Goal: Task Accomplishment & Management: Manage account settings

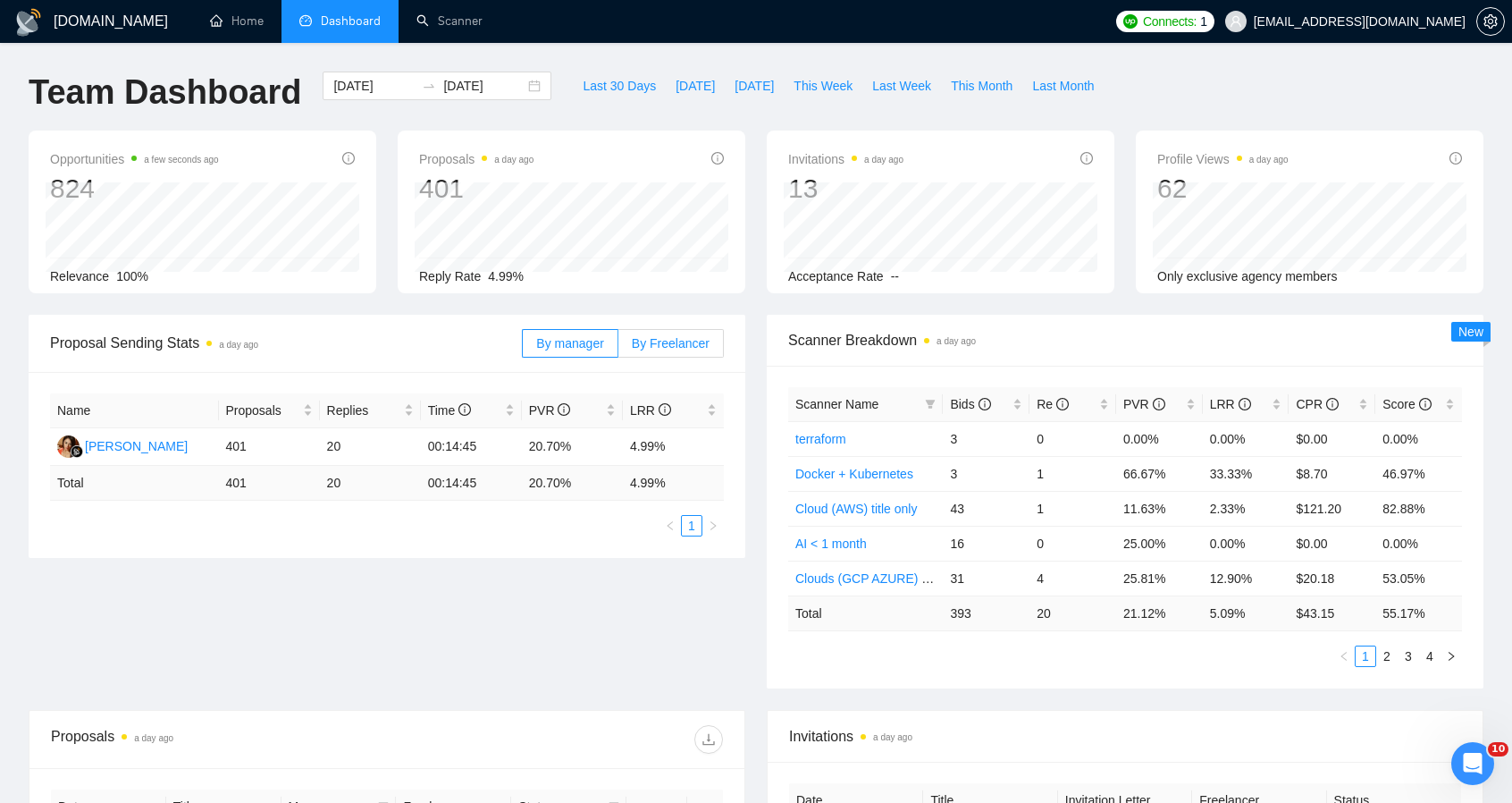
click at [692, 336] on span "By Freelancer" at bounding box center [670, 343] width 78 height 15
click at [619, 348] on input "By Freelancer" at bounding box center [619, 348] width 0 height 0
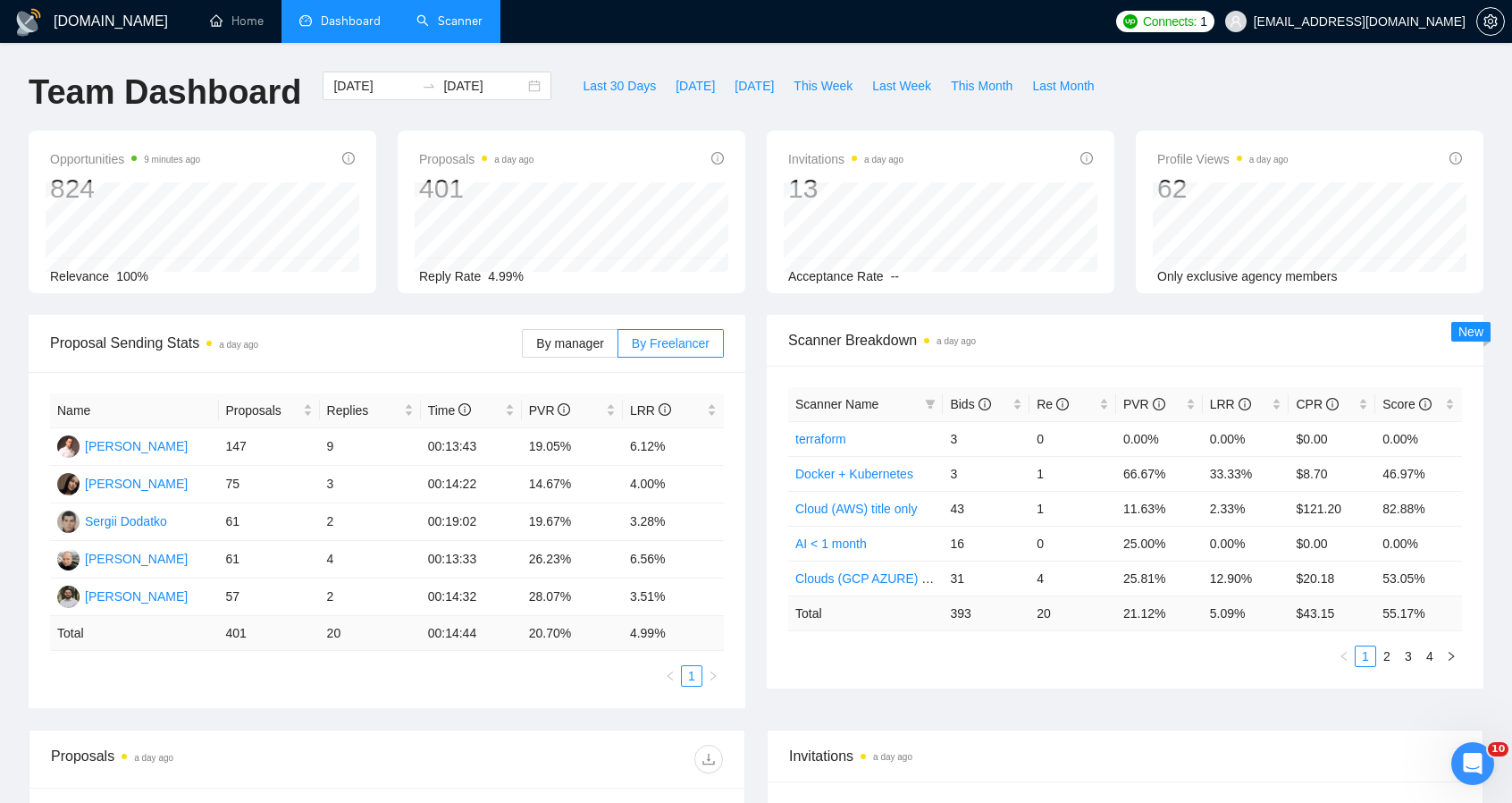
click at [461, 22] on link "Scanner" at bounding box center [449, 21] width 66 height 16
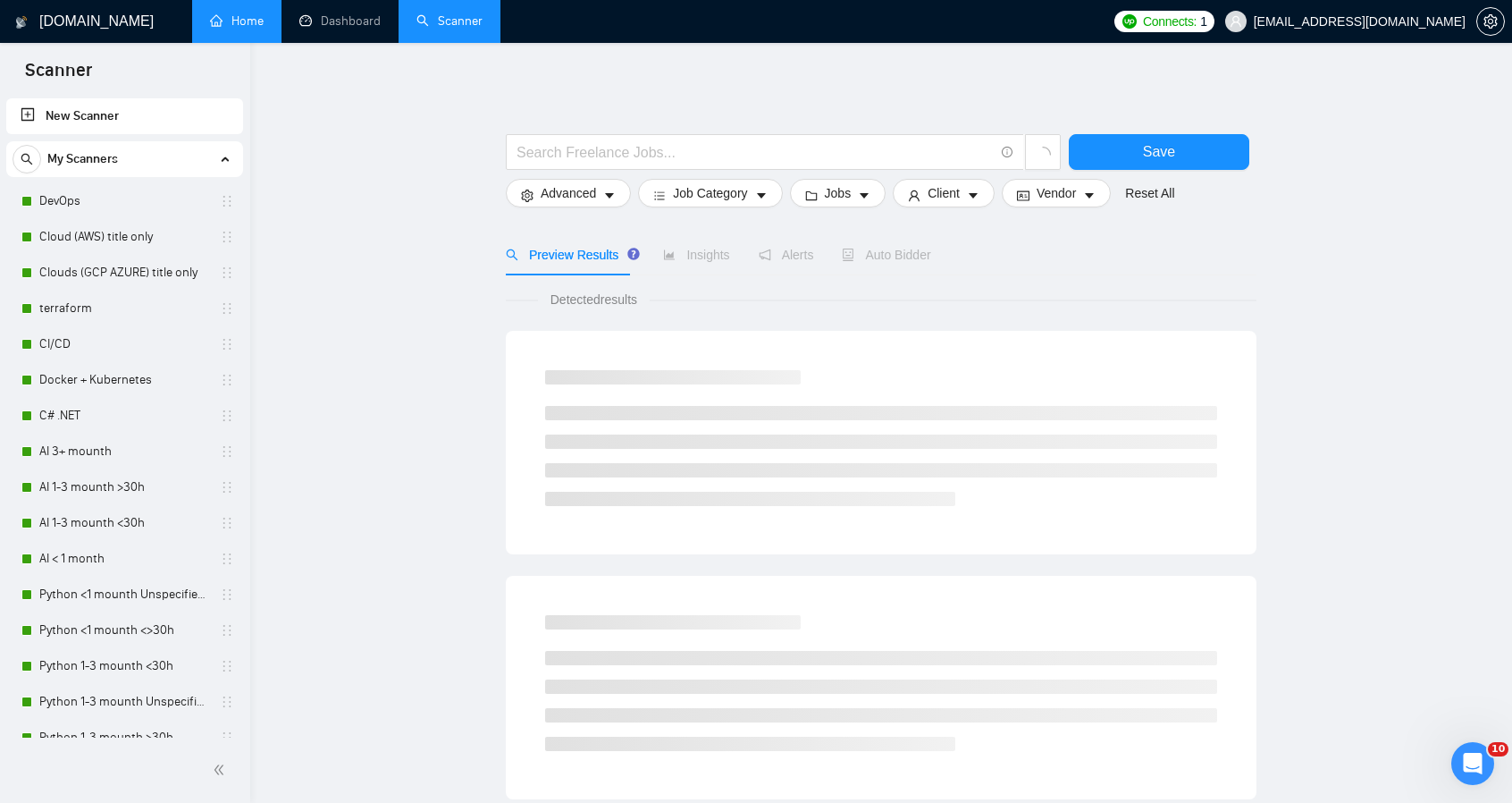
click at [259, 14] on link "Home" at bounding box center [236, 21] width 54 height 16
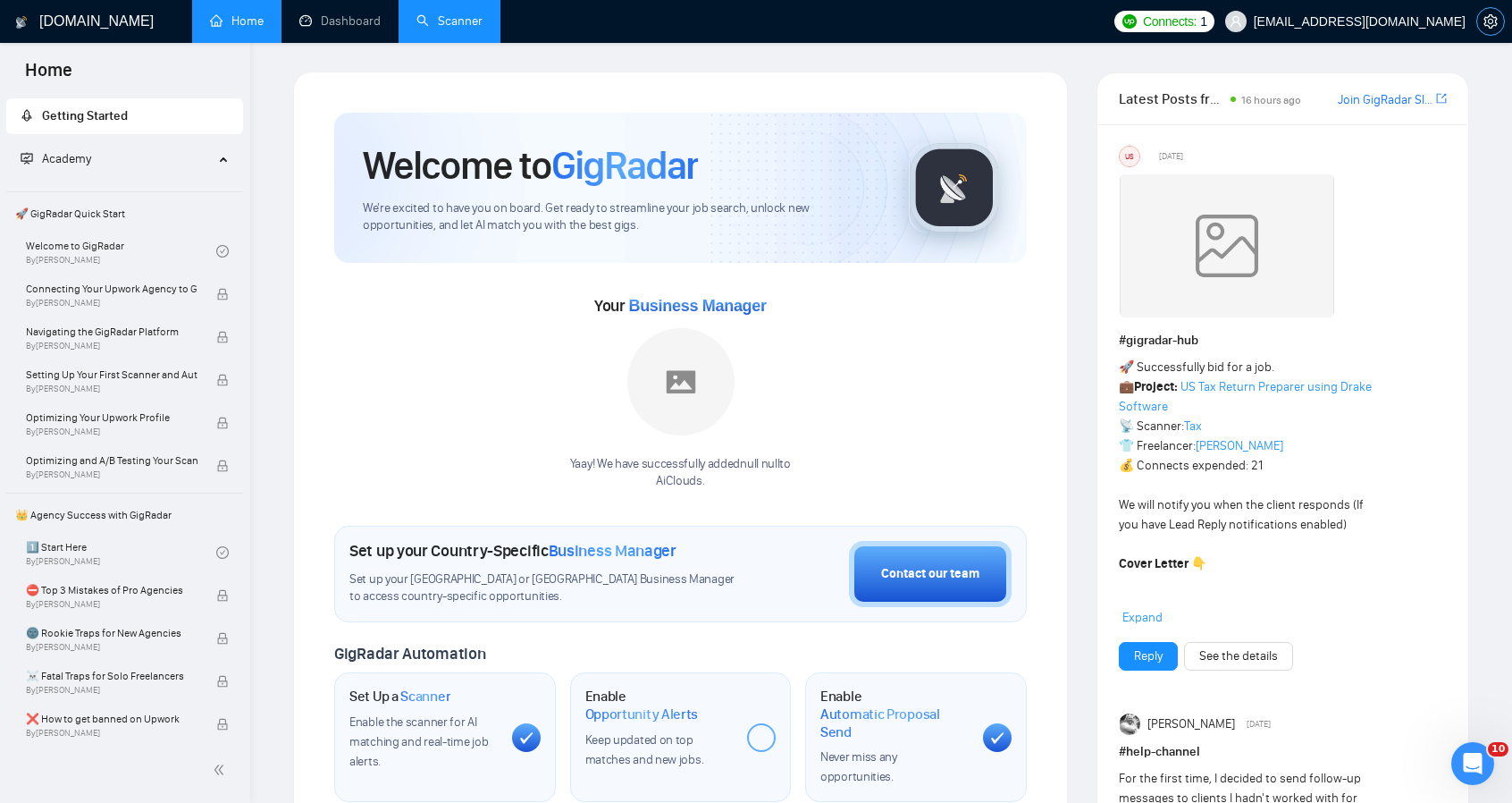
click at [1490, 14] on button "button" at bounding box center [1490, 21] width 28 height 28
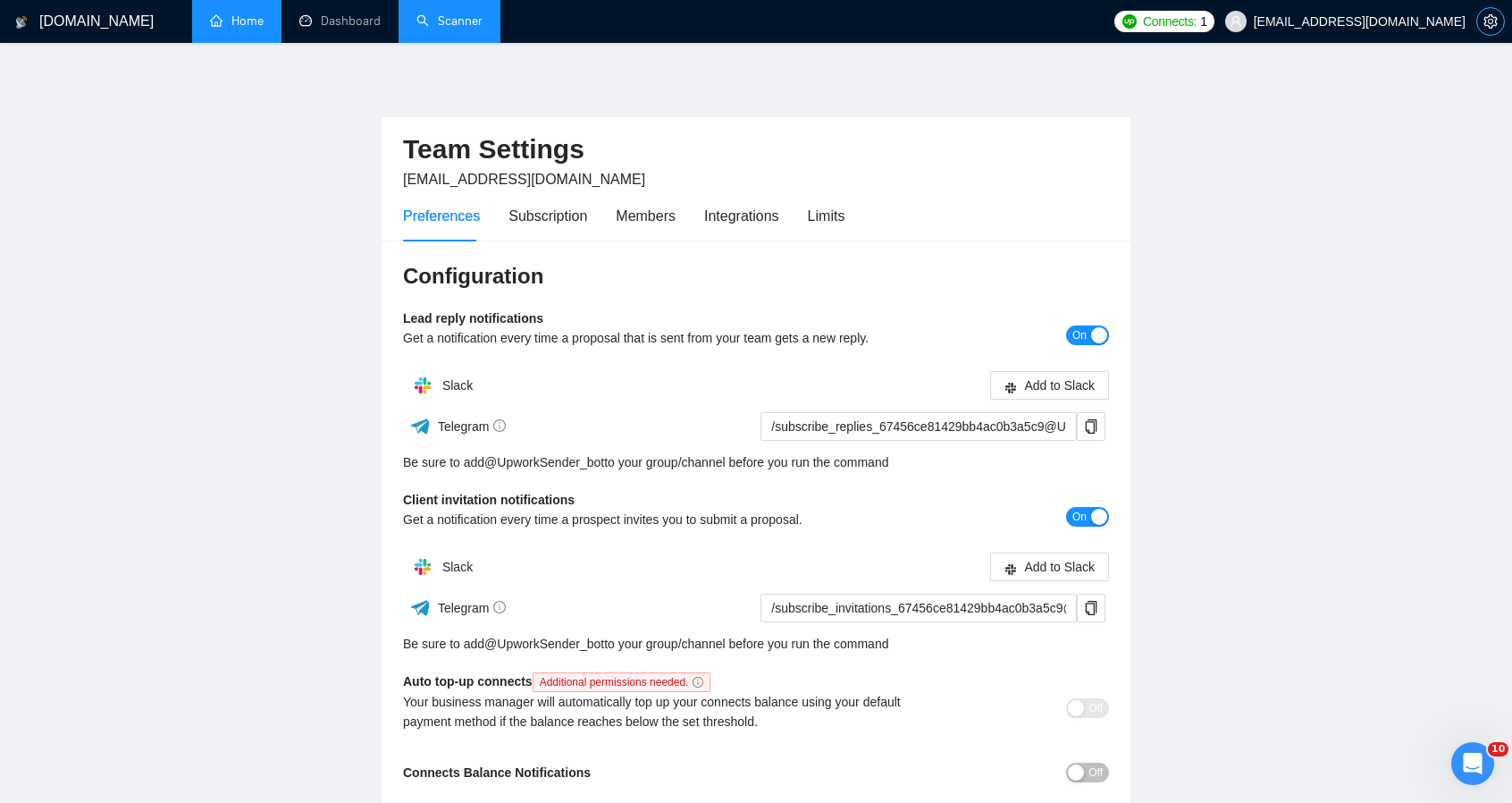
click at [1493, 17] on icon "setting" at bounding box center [1491, 22] width 15 height 15
click at [756, 215] on div "Integrations" at bounding box center [741, 216] width 75 height 22
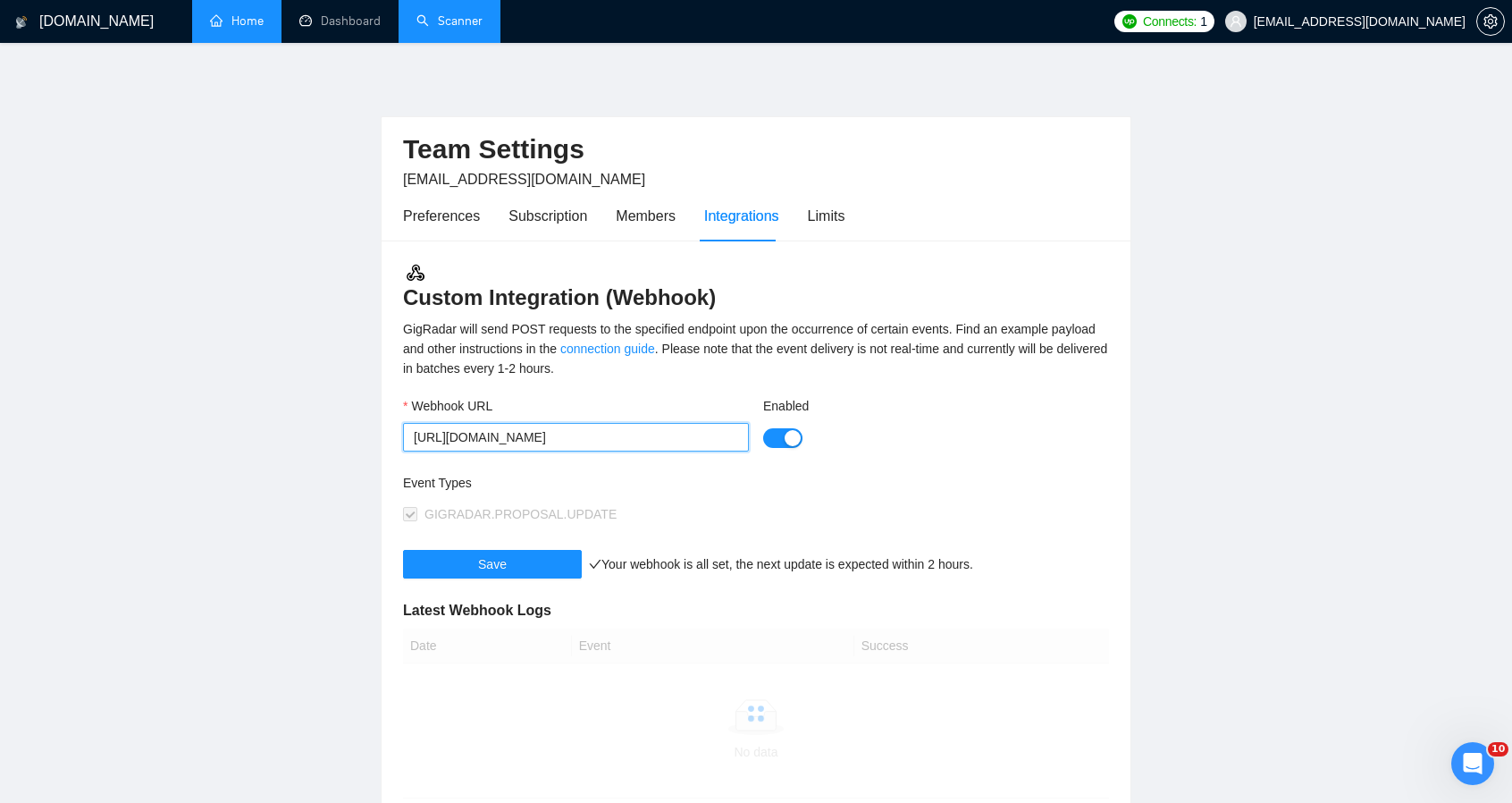
click at [651, 442] on input "[URL][DOMAIN_NAME]" at bounding box center [576, 437] width 346 height 28
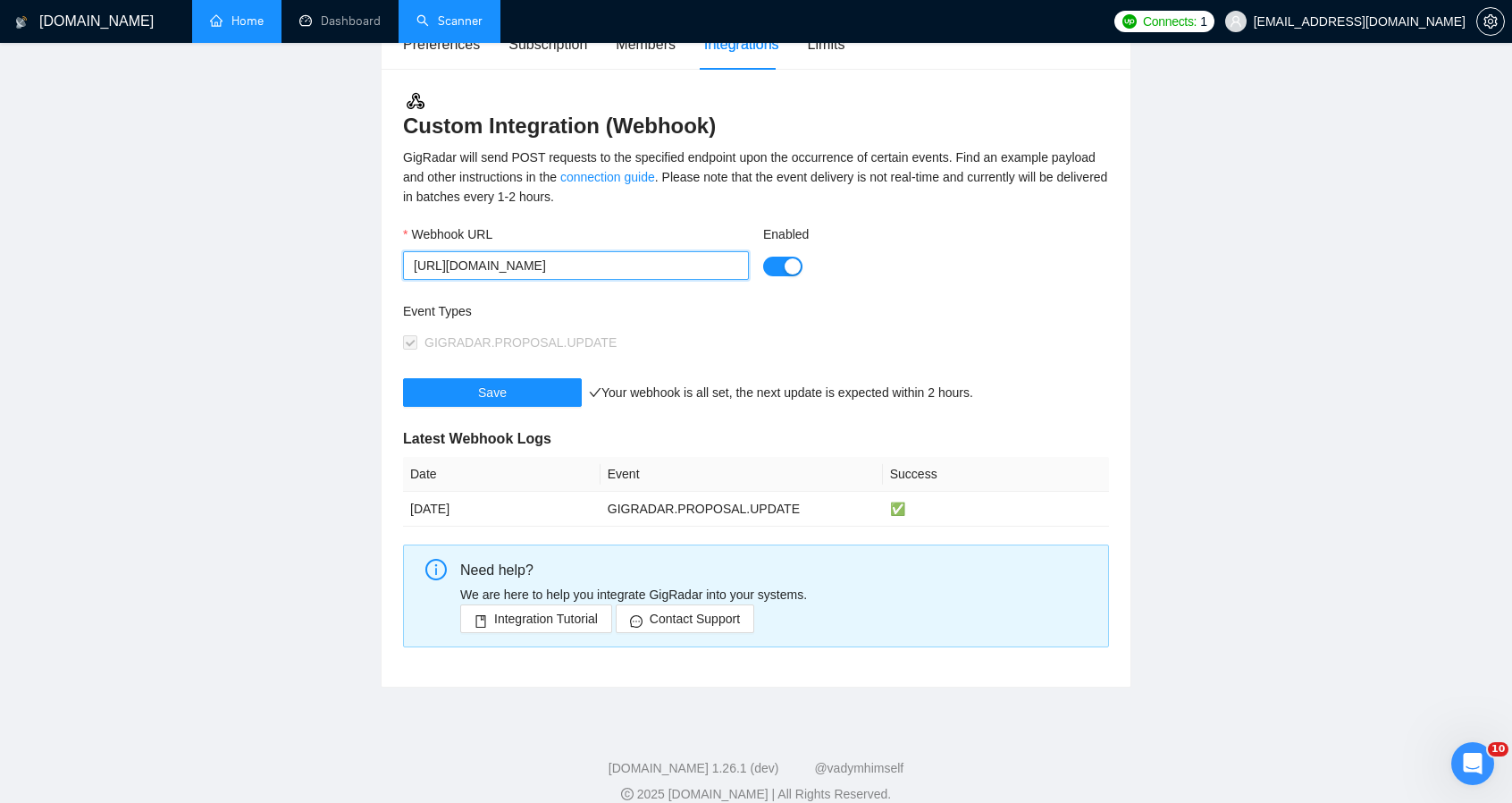
scroll to position [179, 0]
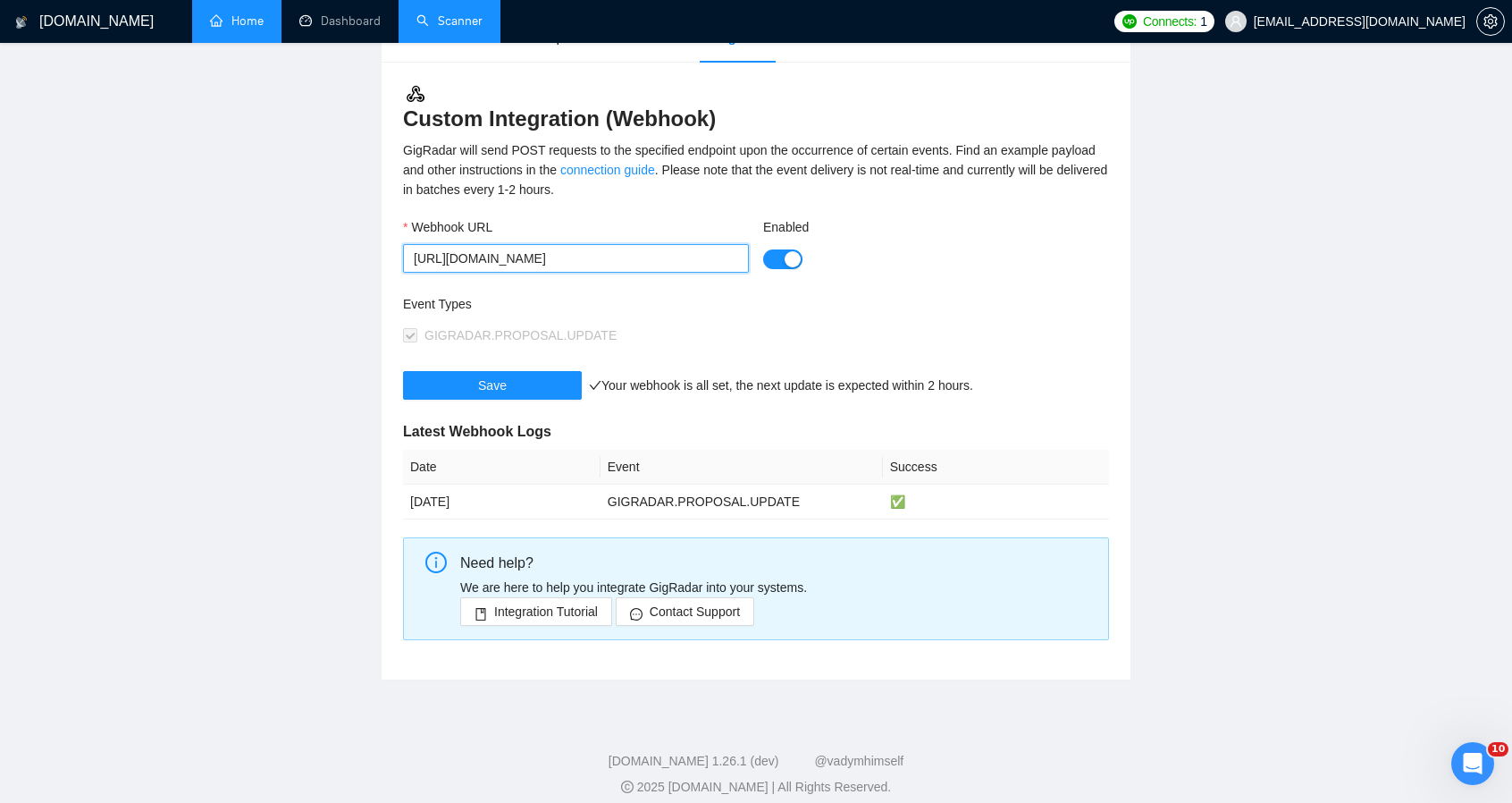
click at [552, 258] on input "[URL][DOMAIN_NAME]" at bounding box center [576, 258] width 346 height 28
paste input ".[DOMAIN_NAME][URL]"
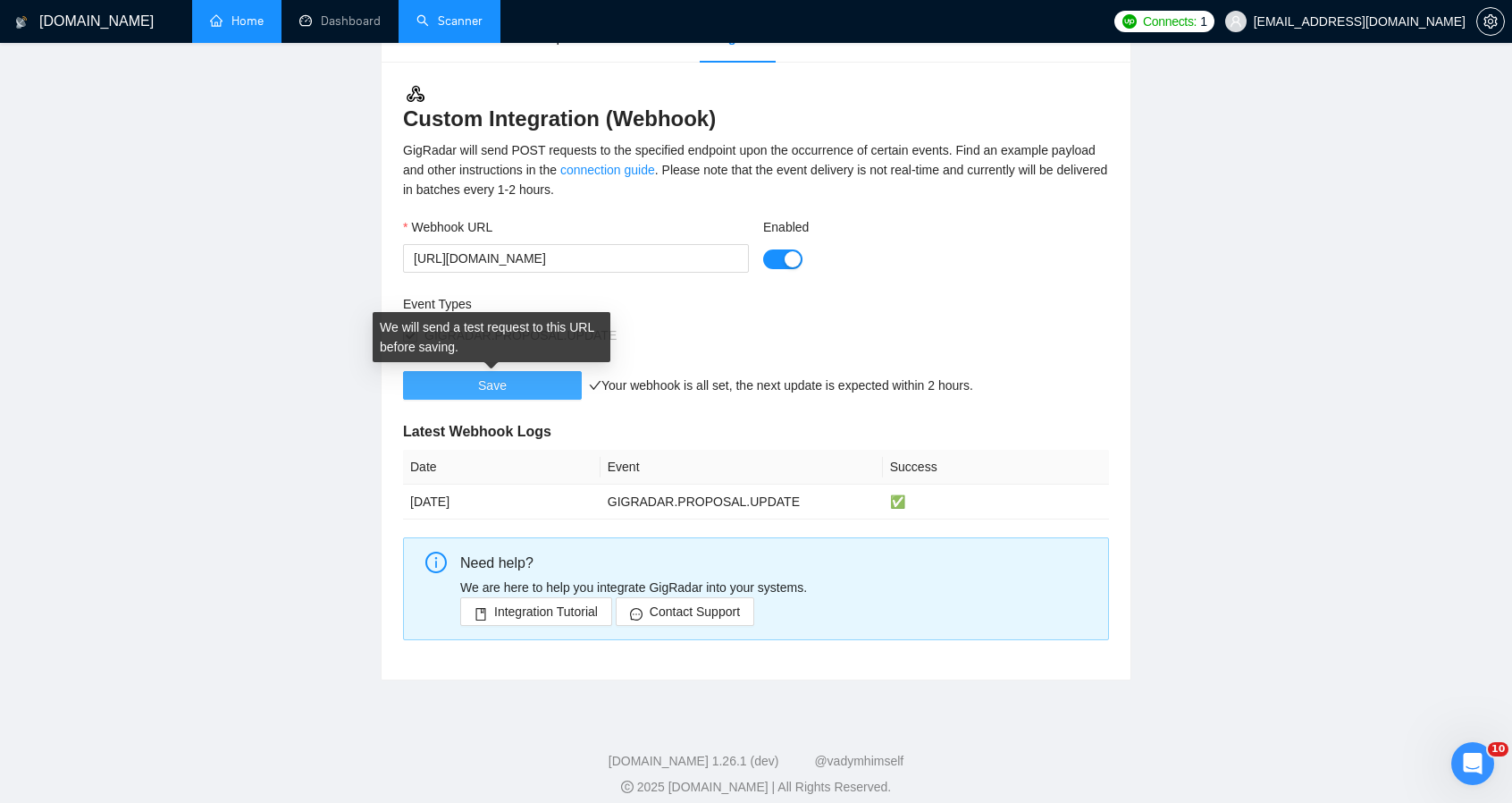
scroll to position [0, 0]
click at [542, 389] on button "Save" at bounding box center [491, 385] width 178 height 28
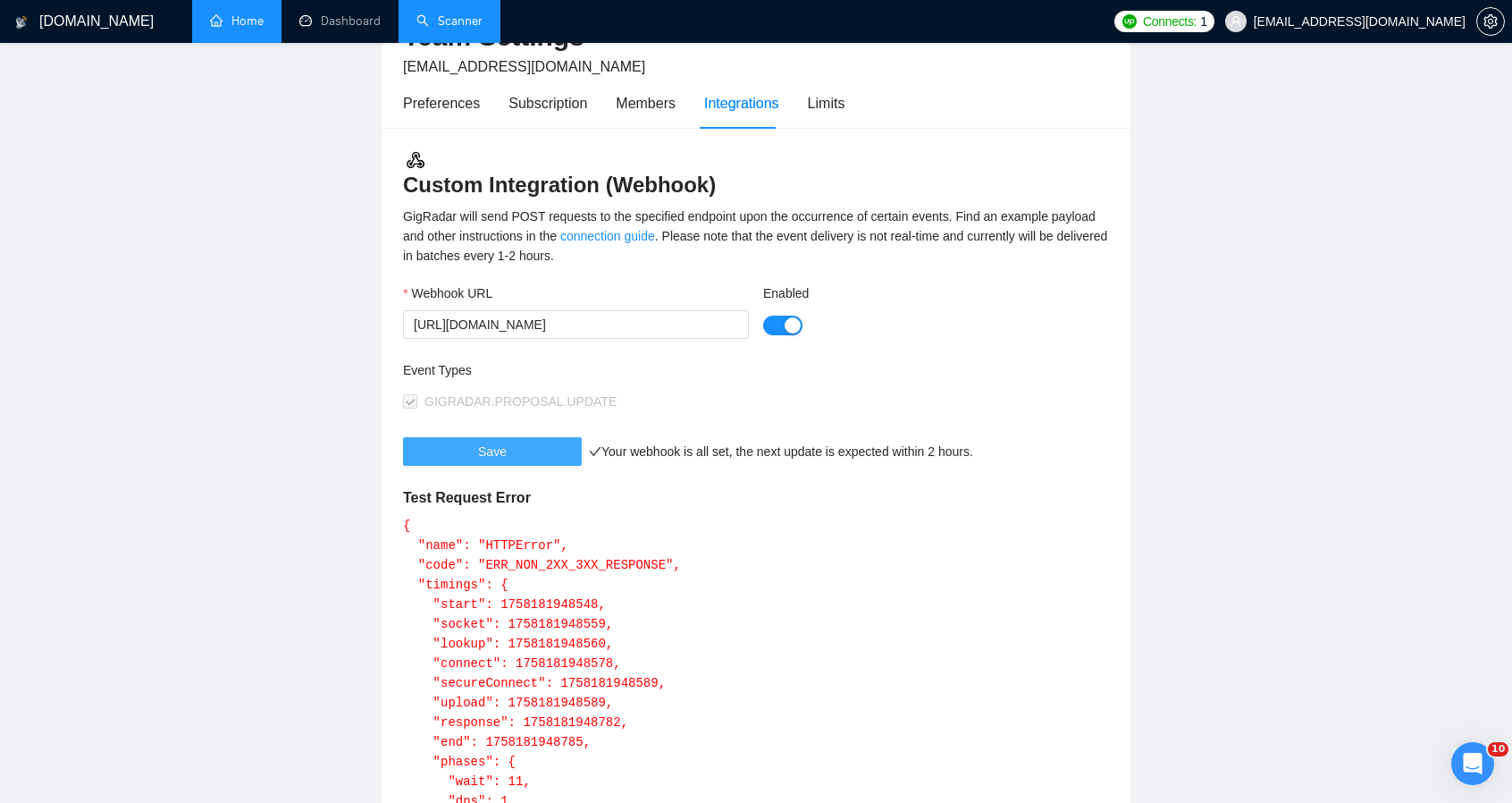
scroll to position [90, 0]
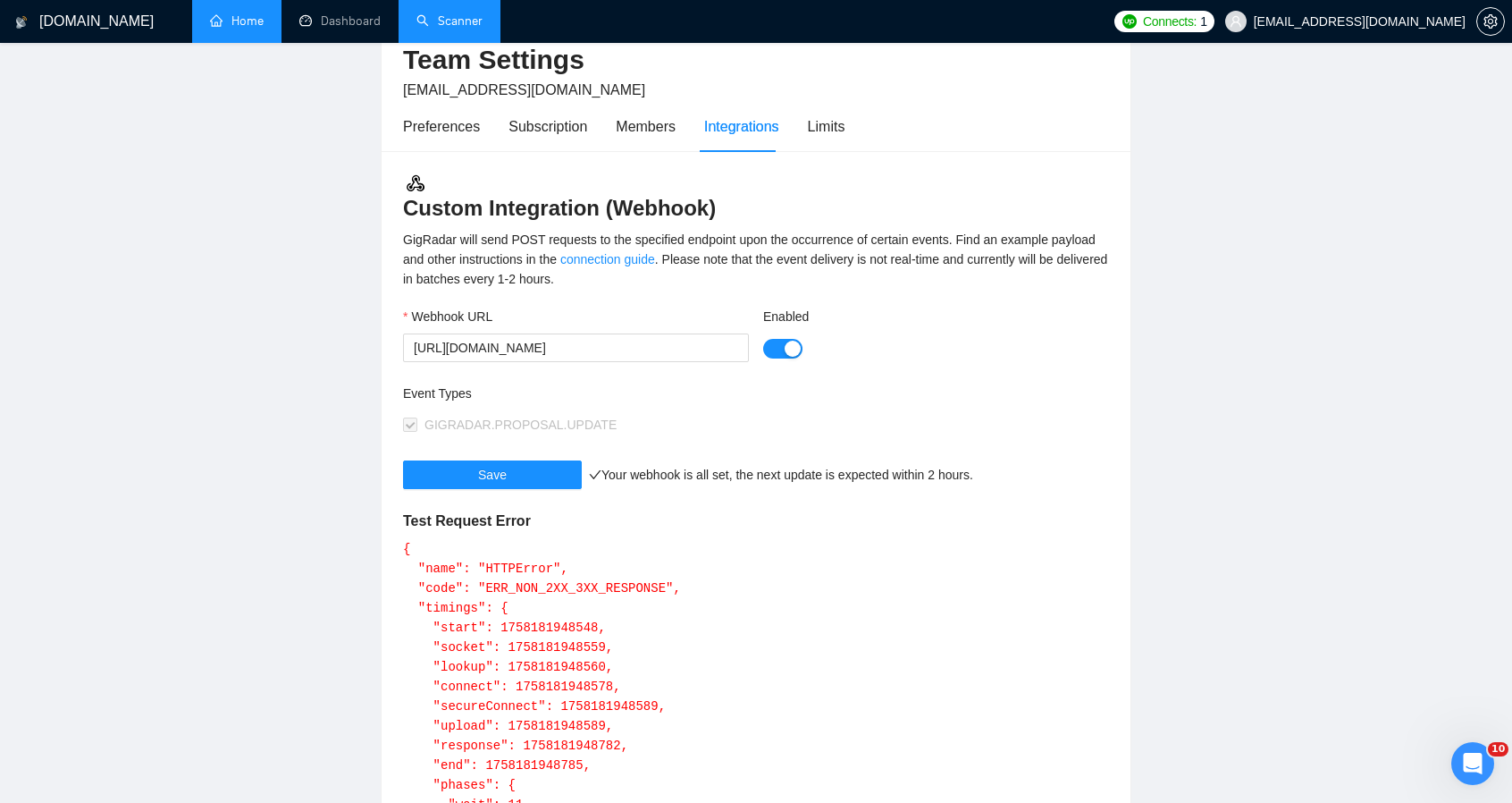
click at [776, 356] on button "Enabled" at bounding box center [783, 348] width 39 height 19
click at [792, 343] on button "Enabled" at bounding box center [783, 348] width 39 height 19
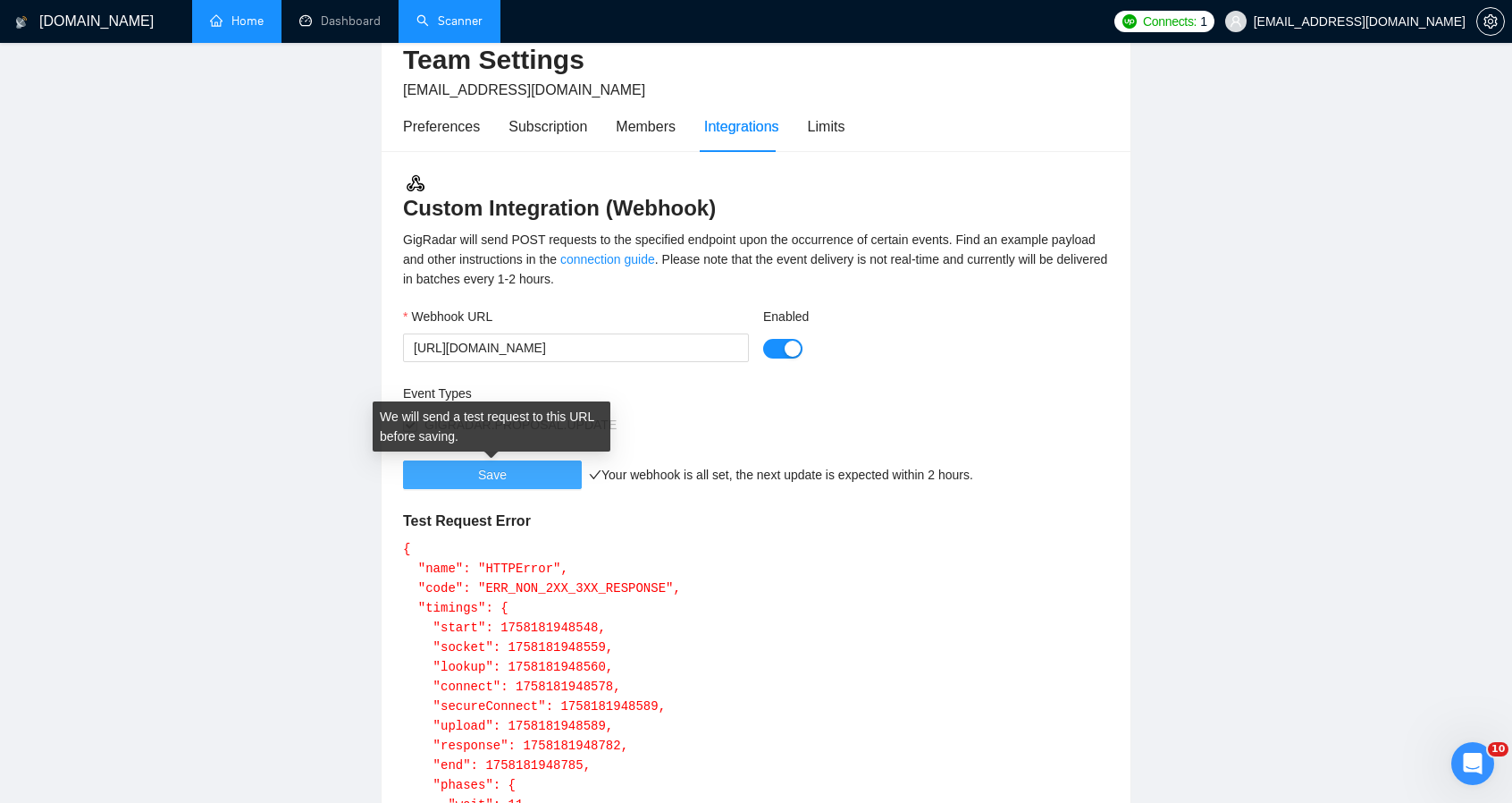
click at [504, 472] on span "Save" at bounding box center [491, 474] width 28 height 19
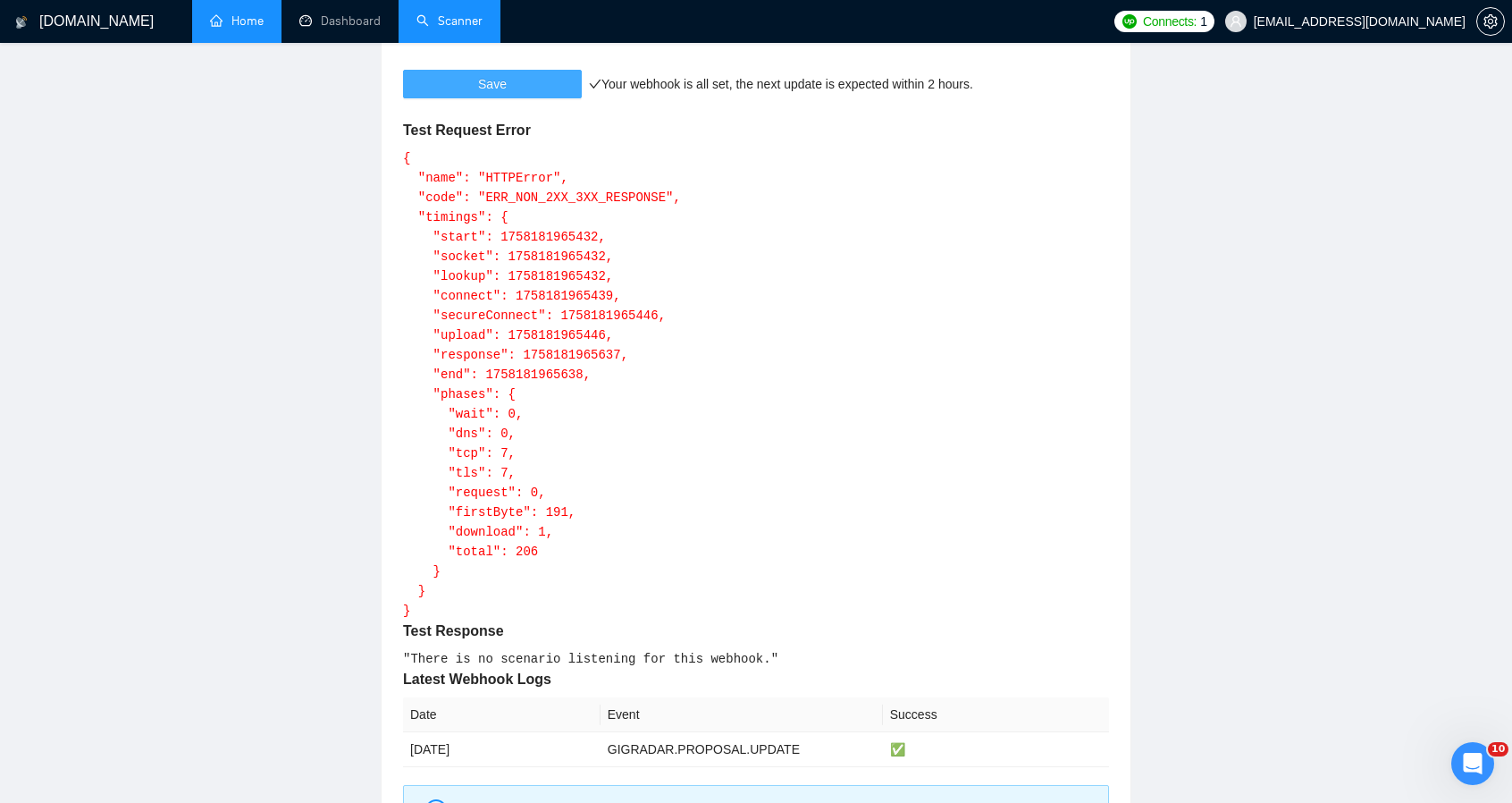
scroll to position [358, 0]
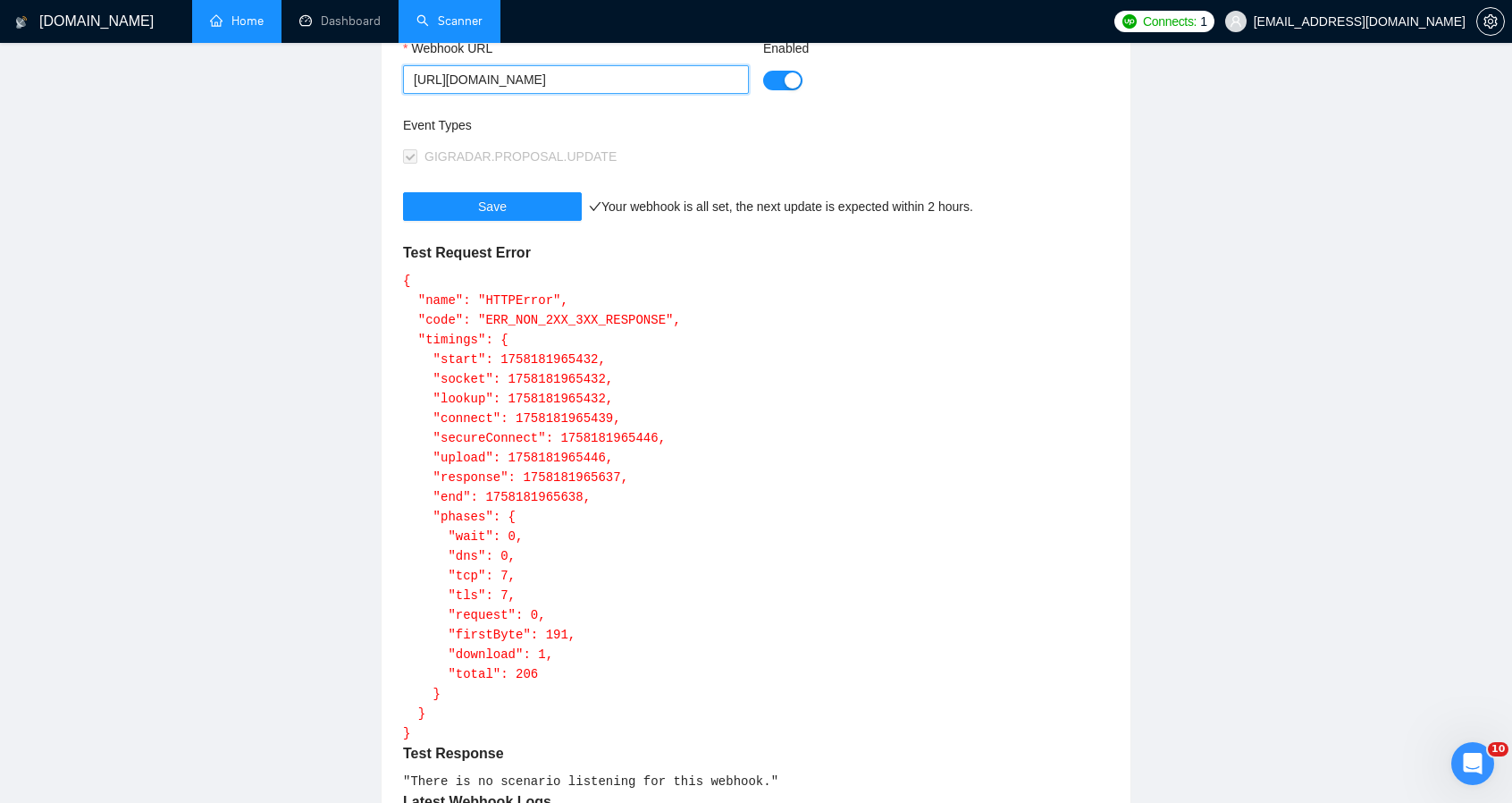
click at [486, 80] on input "[URL][DOMAIN_NAME]" at bounding box center [576, 79] width 346 height 28
paste input "axcpvvlvlggd8bvqa694kyhc2dao301"
type input "[URL][DOMAIN_NAME]"
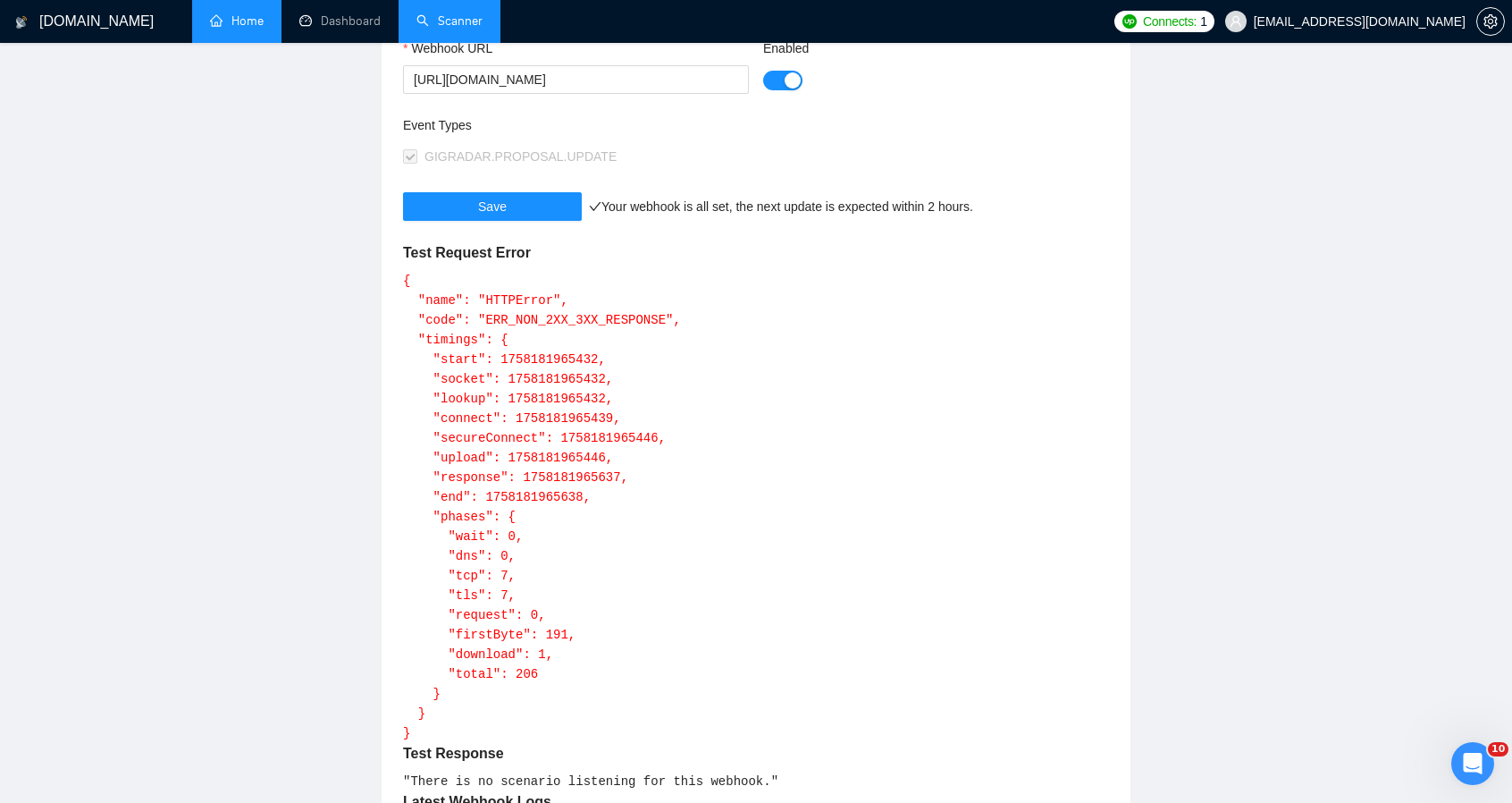
click at [700, 133] on div "Event Types" at bounding box center [579, 128] width 353 height 27
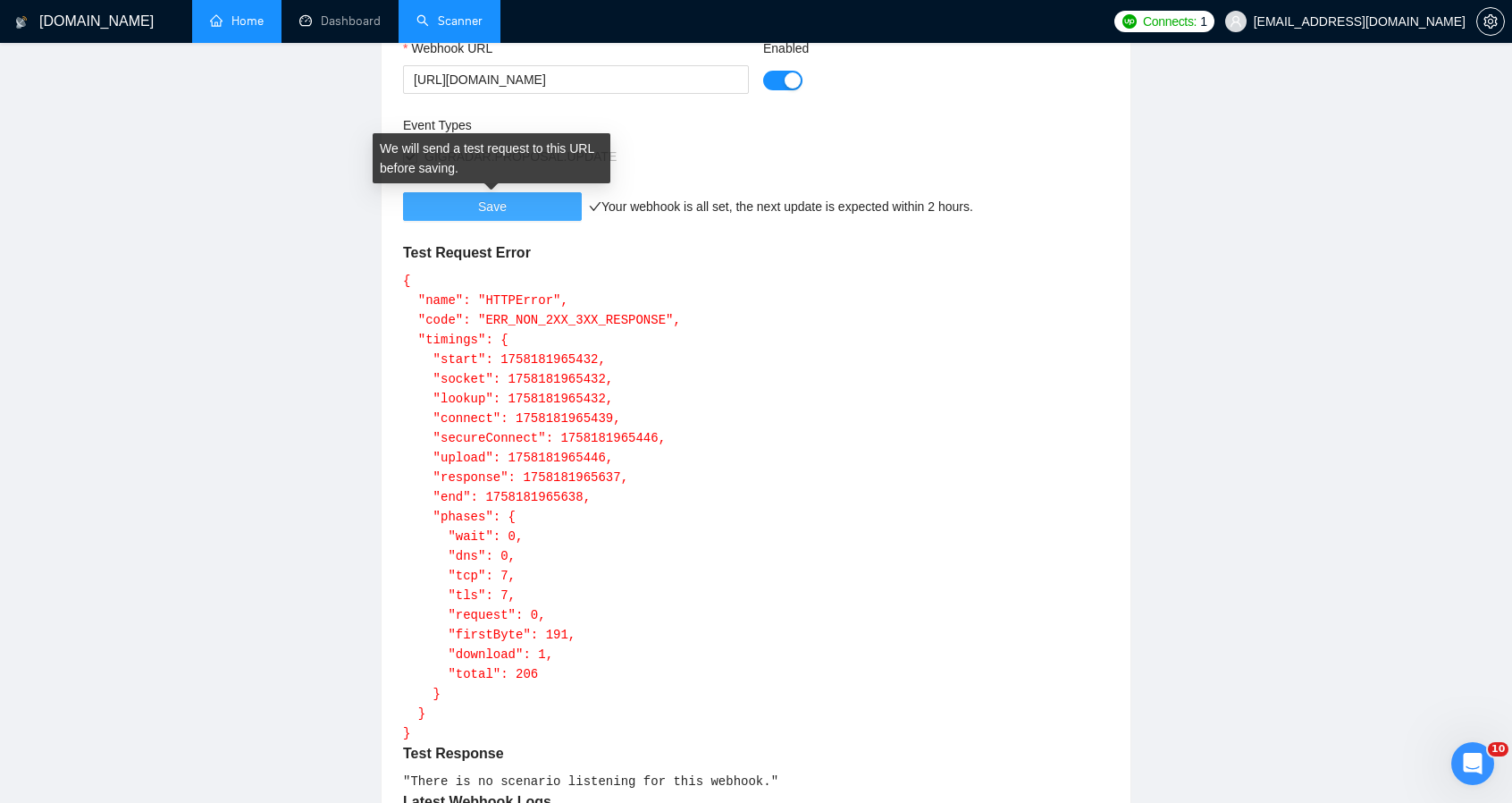
click at [506, 210] on button "Save" at bounding box center [491, 206] width 178 height 28
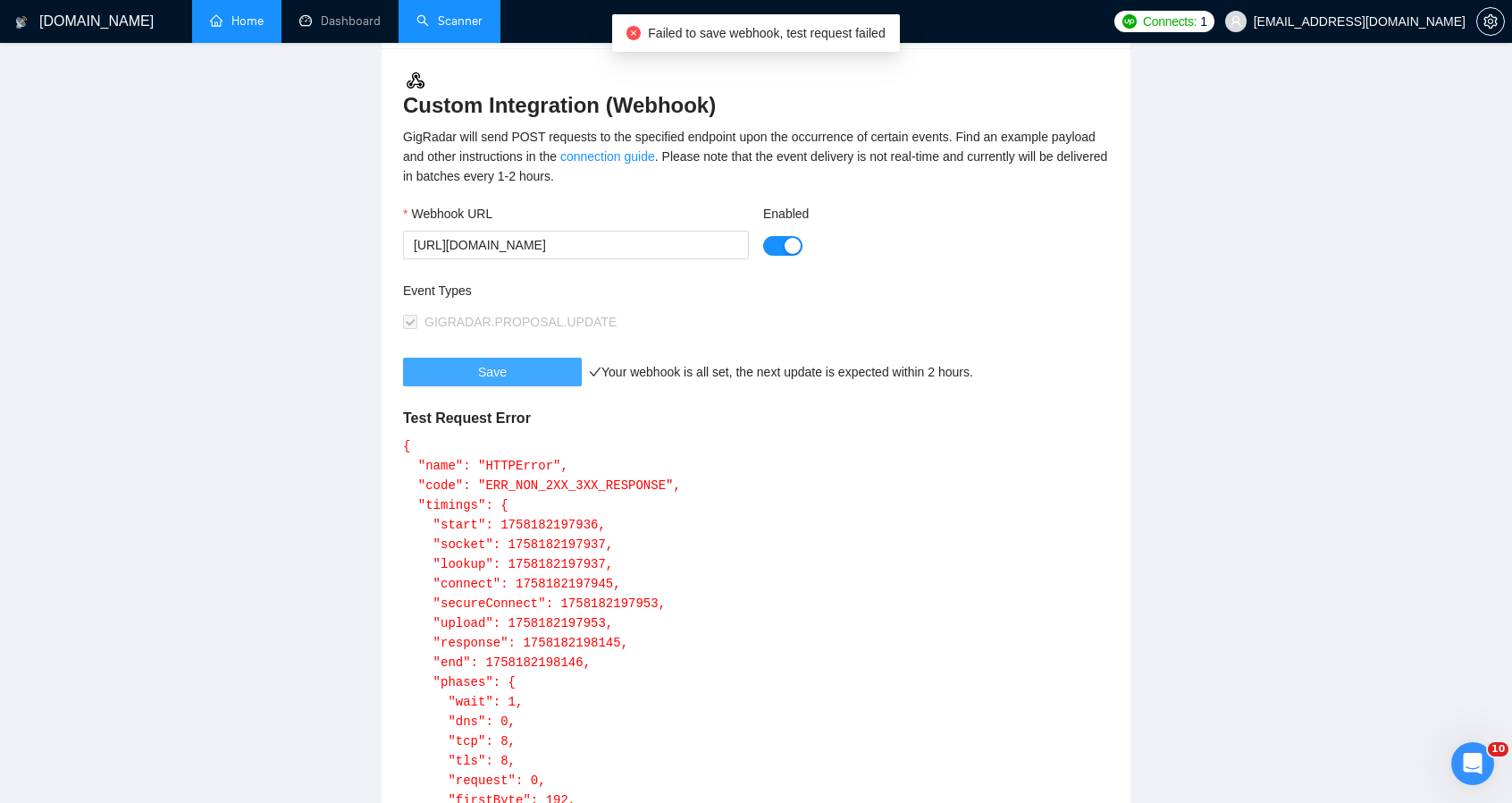
scroll to position [358, 0]
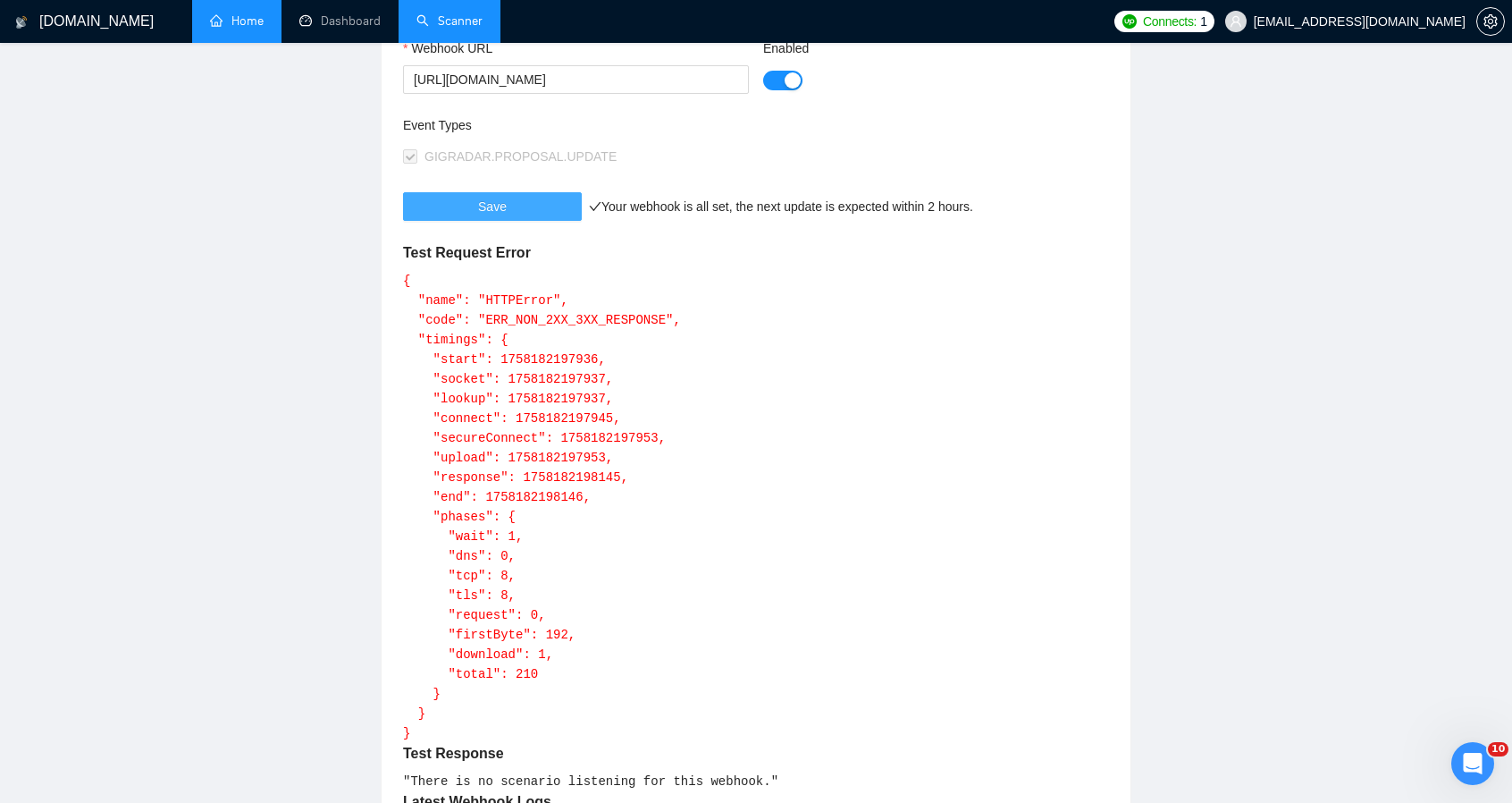
click at [509, 212] on button "Save" at bounding box center [491, 206] width 178 height 28
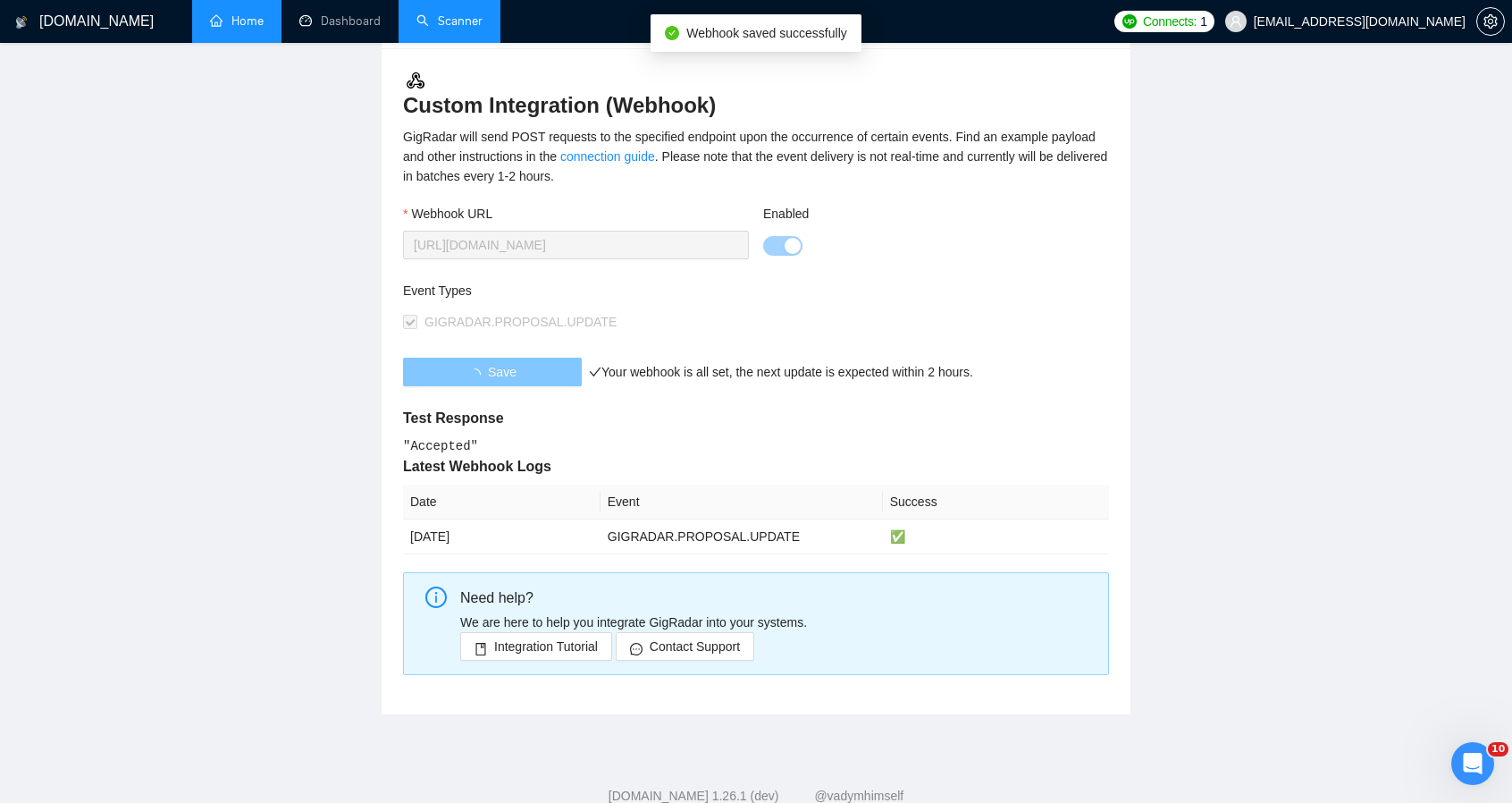
scroll to position [241, 0]
